Goal: Transaction & Acquisition: Download file/media

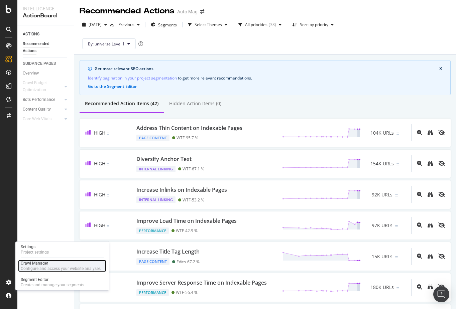
click at [34, 265] on div "Crawl Manager" at bounding box center [61, 263] width 80 height 5
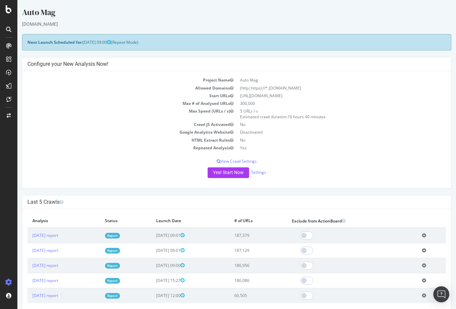
click at [9, 172] on div at bounding box center [9, 158] width 16 height 237
click at [40, 114] on div "DataExports" at bounding box center [38, 115] width 26 height 7
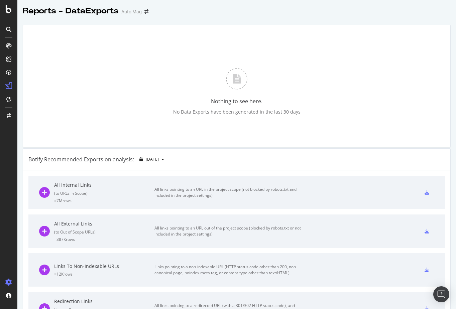
click at [8, 283] on icon at bounding box center [8, 282] width 7 height 7
click at [7, 280] on icon at bounding box center [8, 282] width 7 height 7
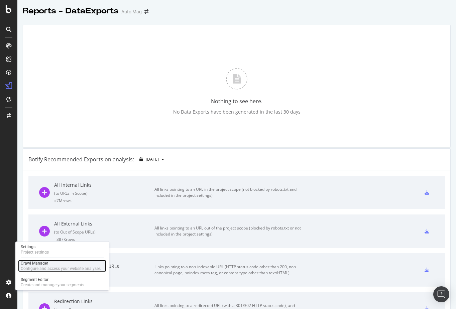
click at [33, 263] on div "Crawl Manager" at bounding box center [61, 263] width 80 height 5
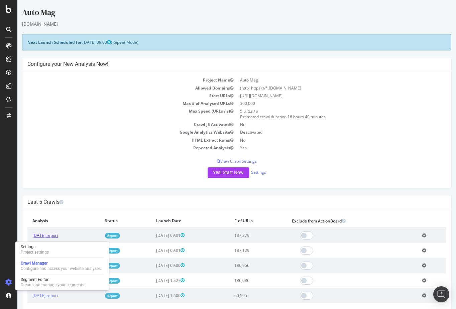
click at [58, 235] on link "2025 Sep. 2nd report" at bounding box center [45, 236] width 26 height 6
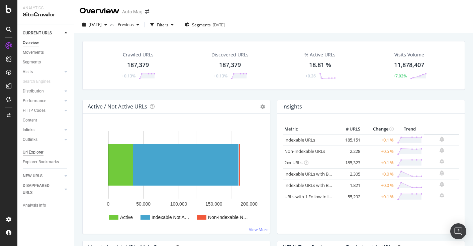
click at [36, 152] on div "Url Explorer" at bounding box center [33, 152] width 21 height 7
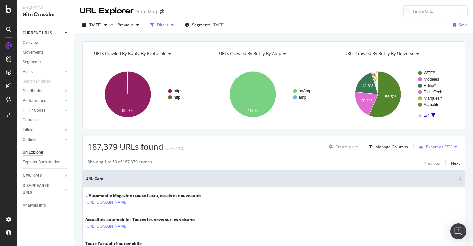
click at [168, 28] on div "Filters" at bounding box center [162, 25] width 11 height 6
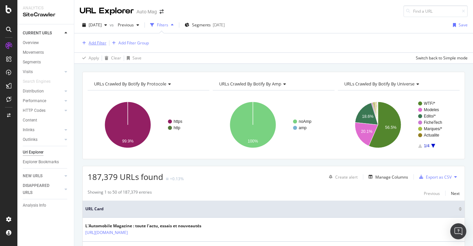
click at [95, 43] on div "Add Filter" at bounding box center [98, 43] width 18 height 6
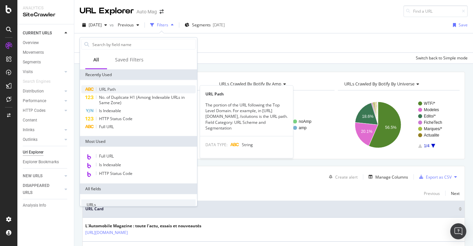
click at [105, 90] on span "URL Path" at bounding box center [107, 90] width 17 height 6
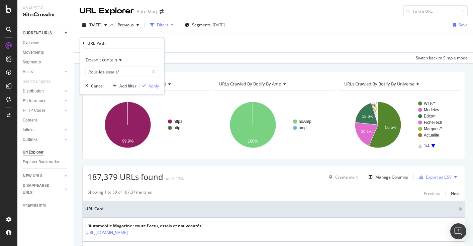
click at [119, 58] on icon at bounding box center [119, 60] width 5 height 4
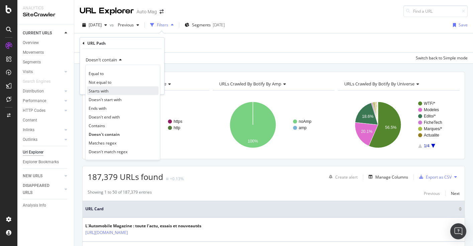
click at [102, 91] on span "Starts with" at bounding box center [99, 91] width 20 height 6
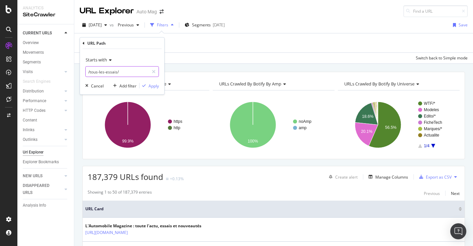
click at [102, 72] on input "/tous-les-essais/" at bounding box center [117, 72] width 63 height 11
type input "/marque/"
click at [152, 83] on div "Apply" at bounding box center [153, 86] width 10 height 6
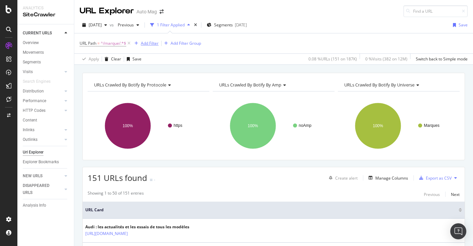
click at [150, 43] on div "Add Filter" at bounding box center [150, 43] width 18 height 6
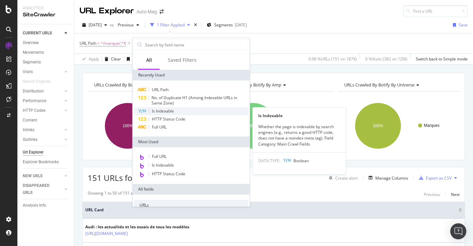
click at [172, 110] on span "Is Indexable" at bounding box center [163, 111] width 22 height 6
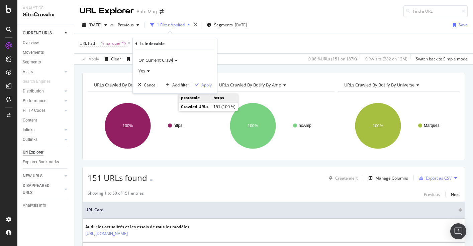
click at [208, 87] on div "Apply" at bounding box center [206, 85] width 10 height 6
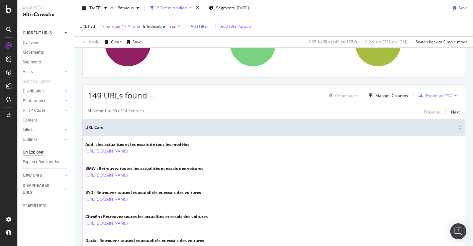
scroll to position [86, 0]
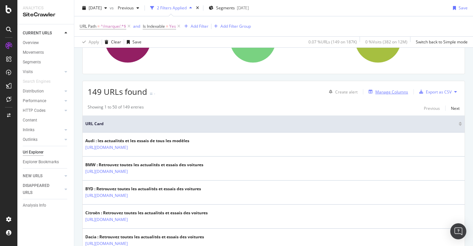
click at [375, 91] on div "button" at bounding box center [370, 92] width 9 height 4
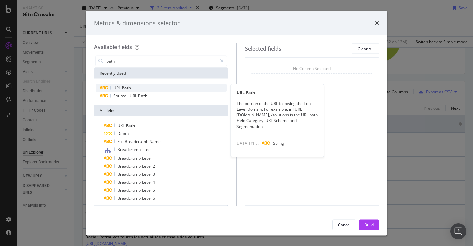
type input "path"
click at [123, 88] on span "Path" at bounding box center [126, 88] width 9 height 6
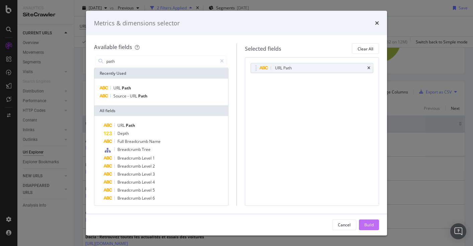
click at [368, 225] on div "Build" at bounding box center [368, 225] width 9 height 6
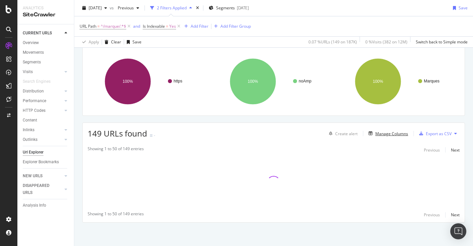
scroll to position [44, 0]
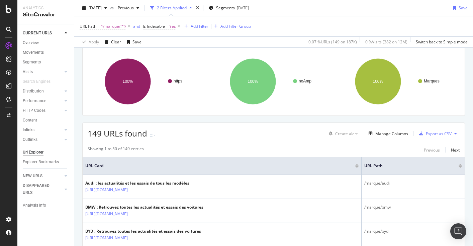
click at [454, 134] on icon at bounding box center [455, 134] width 3 height 4
click at [392, 148] on div "Showing 1 to 50 of 149 entries Previous Next" at bounding box center [274, 150] width 382 height 8
click at [433, 133] on div "Export as CSV" at bounding box center [438, 134] width 26 height 6
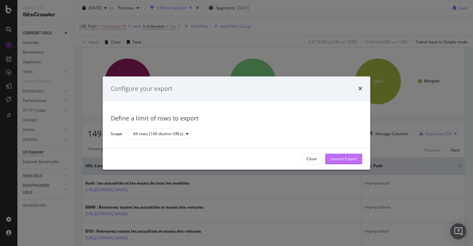
click at [332, 158] on div "Launch Export" at bounding box center [343, 159] width 26 height 6
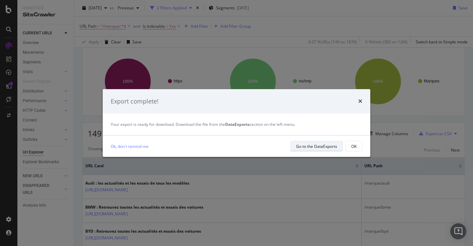
click at [303, 145] on div "Go to the DataExports" at bounding box center [316, 147] width 41 height 6
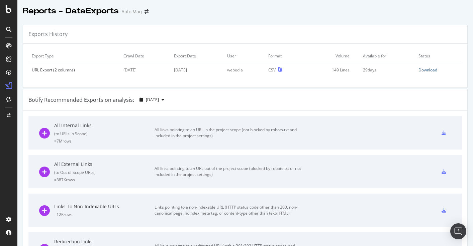
click at [435, 70] on div "Download" at bounding box center [427, 70] width 19 height 6
